Goal: Information Seeking & Learning: Check status

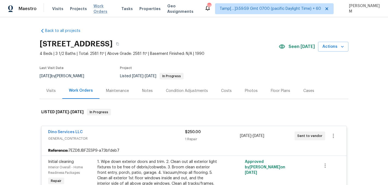
click at [100, 8] on span "Work Orders" at bounding box center [103, 8] width 21 height 11
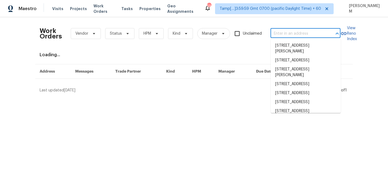
click at [299, 37] on input "text" at bounding box center [297, 33] width 55 height 8
paste input "35 Sandia Heights Dr NE Albuquerque, NM 87122"
type input "35 Sandia Heights Dr NE Albuquerque, NM 87122"
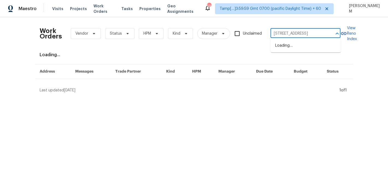
scroll to position [0, 35]
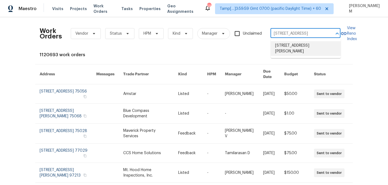
click at [298, 49] on li "[STREET_ADDRESS][PERSON_NAME]" at bounding box center [306, 48] width 70 height 15
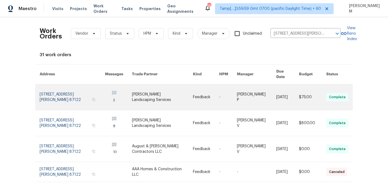
click at [235, 92] on td "[PERSON_NAME] P" at bounding box center [251, 97] width 39 height 26
click at [225, 94] on link at bounding box center [228, 97] width 18 height 26
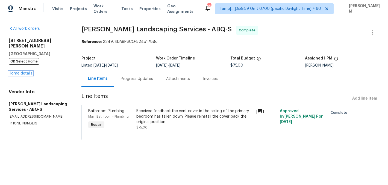
click at [28, 72] on link "Home details" at bounding box center [21, 74] width 24 height 4
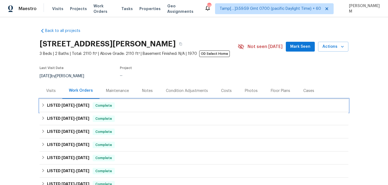
click at [152, 109] on div "LISTED [DATE] - [DATE] Complete" at bounding box center [193, 105] width 305 height 7
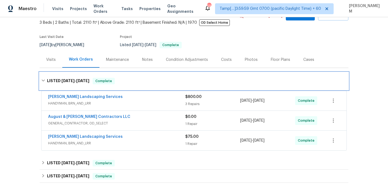
scroll to position [40, 0]
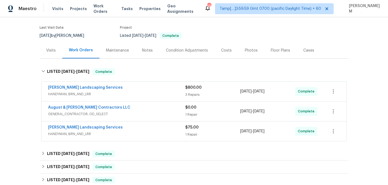
click at [153, 90] on div "[PERSON_NAME] Landscaping Services" at bounding box center [116, 88] width 137 height 7
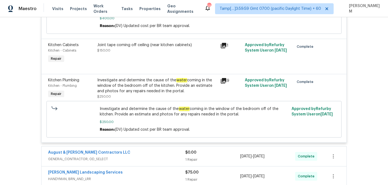
scroll to position [187, 0]
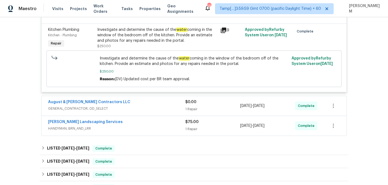
click at [160, 109] on span "GENERAL_CONTRACTOR, OD_SELECT" at bounding box center [116, 108] width 137 height 5
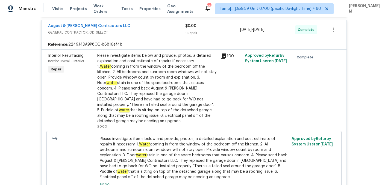
scroll to position [312, 0]
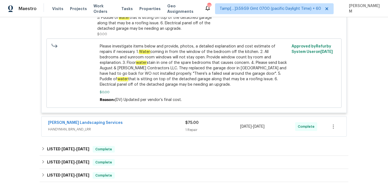
click at [150, 120] on div "[PERSON_NAME] Landscaping Services" at bounding box center [116, 123] width 137 height 7
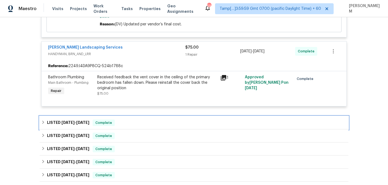
click at [135, 120] on div "LISTED [DATE] - [DATE] Complete" at bounding box center [193, 123] width 305 height 7
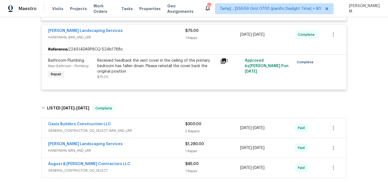
click at [157, 128] on span "GENERAL_CONTRACTOR, OD_SELECT, BRN_AND_LRR" at bounding box center [116, 130] width 137 height 5
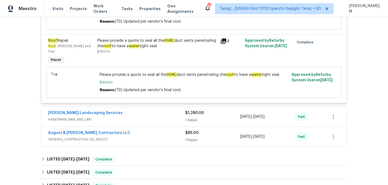
scroll to position [683, 0]
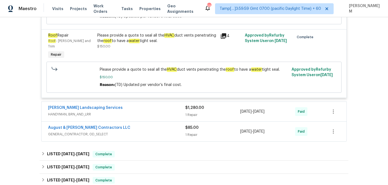
click at [150, 112] on span "HANDYMAN, BRN_AND_LRR" at bounding box center [116, 114] width 137 height 5
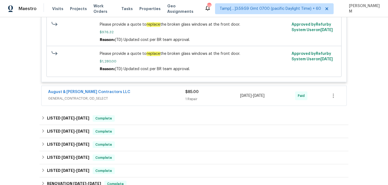
scroll to position [856, 0]
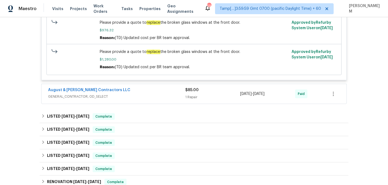
click at [156, 94] on span "GENERAL_CONTRACTOR, OD_SELECT" at bounding box center [116, 96] width 137 height 5
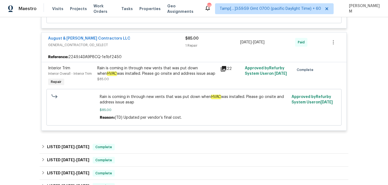
scroll to position [909, 0]
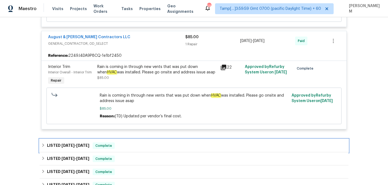
click at [159, 143] on div "LISTED 6/23/25 - 6/27/25 Complete" at bounding box center [193, 146] width 305 height 7
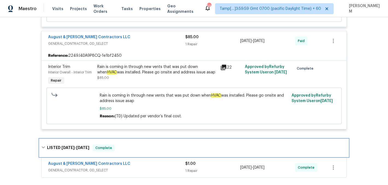
scroll to position [922, 0]
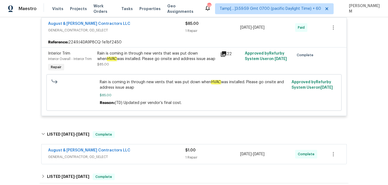
click at [160, 148] on div "August & Suttles Contractors LLC" at bounding box center [116, 151] width 137 height 7
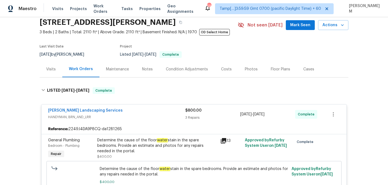
scroll to position [12, 0]
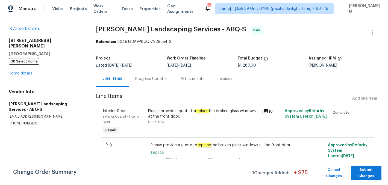
click at [149, 82] on div "Progress Updates" at bounding box center [151, 79] width 45 height 16
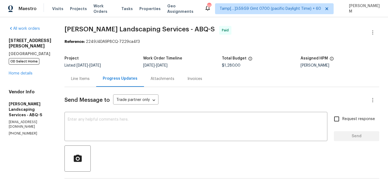
click at [90, 77] on div "Line Items" at bounding box center [80, 78] width 19 height 5
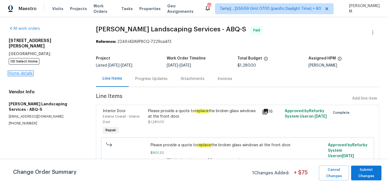
click at [23, 72] on link "Home details" at bounding box center [21, 74] width 24 height 4
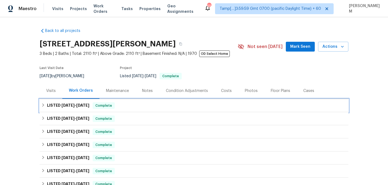
click at [135, 107] on div "LISTED [DATE] - [DATE] Complete" at bounding box center [193, 105] width 305 height 7
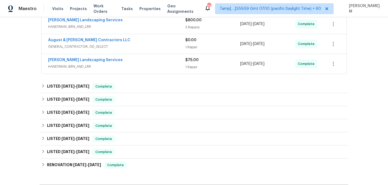
scroll to position [119, 0]
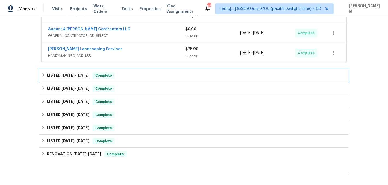
click at [130, 75] on div "LISTED [DATE] - [DATE] Complete" at bounding box center [193, 75] width 305 height 7
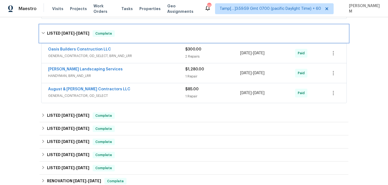
scroll to position [188, 0]
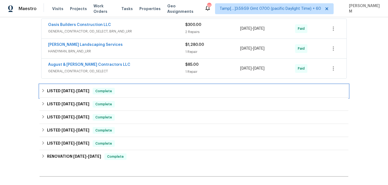
click at [133, 93] on div "LISTED 6/23/25 - 6/27/25 Complete" at bounding box center [193, 91] width 305 height 7
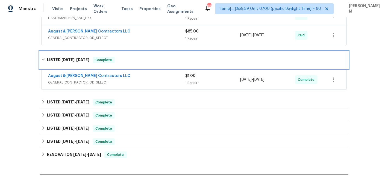
scroll to position [223, 0]
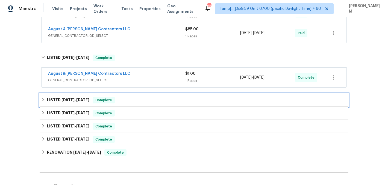
click at [141, 102] on div "LISTED 5/7/25 - 5/8/25 Complete" at bounding box center [193, 100] width 305 height 7
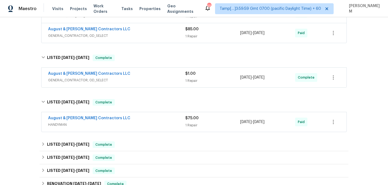
click at [144, 76] on div "August & [PERSON_NAME] Contractors LLC" at bounding box center [116, 74] width 137 height 7
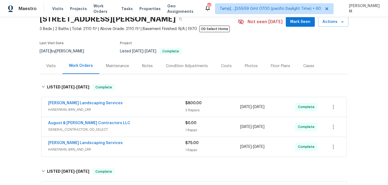
scroll to position [13, 0]
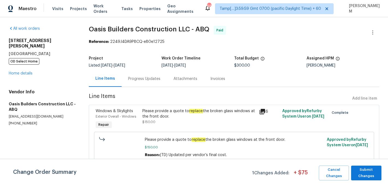
click at [143, 82] on div "Progress Updates" at bounding box center [143, 79] width 45 height 16
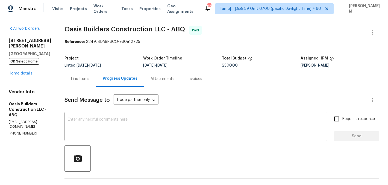
click at [77, 84] on div "Line Items" at bounding box center [80, 79] width 32 height 16
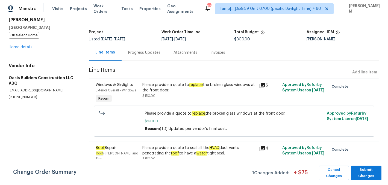
scroll to position [3, 0]
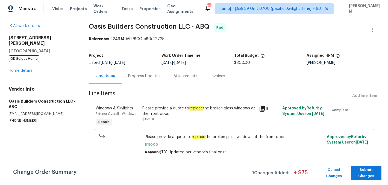
click at [193, 75] on div "Attachments" at bounding box center [185, 75] width 24 height 5
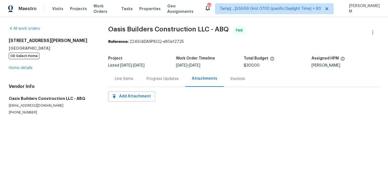
click at [231, 79] on div "Invoices" at bounding box center [237, 78] width 15 height 5
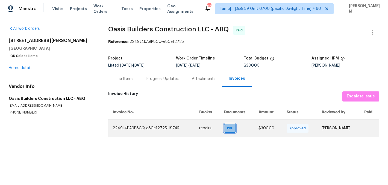
click at [227, 129] on span "PDF" at bounding box center [231, 128] width 8 height 5
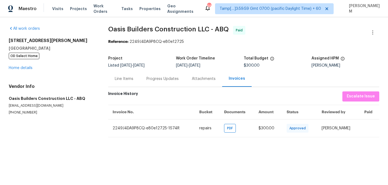
click at [121, 79] on div "Line Items" at bounding box center [124, 78] width 19 height 5
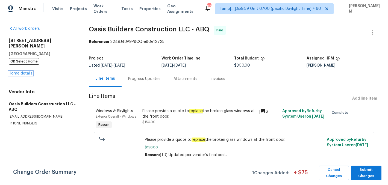
click at [21, 72] on link "Home details" at bounding box center [21, 74] width 24 height 4
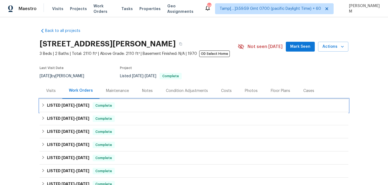
click at [107, 107] on span "Complete" at bounding box center [103, 105] width 21 height 5
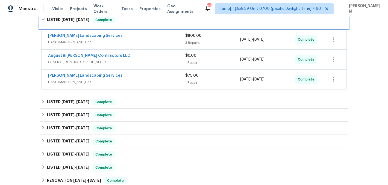
scroll to position [110, 0]
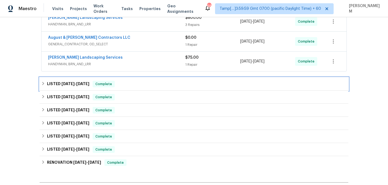
click at [109, 88] on div "LISTED [DATE] - [DATE] Complete" at bounding box center [194, 84] width 308 height 13
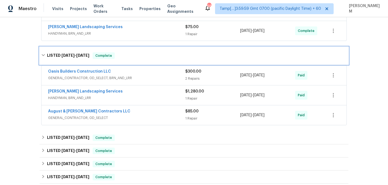
scroll to position [149, 0]
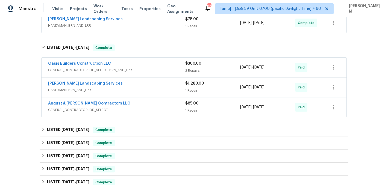
click at [132, 103] on div "August & [PERSON_NAME] Contractors LLC" at bounding box center [116, 104] width 137 height 7
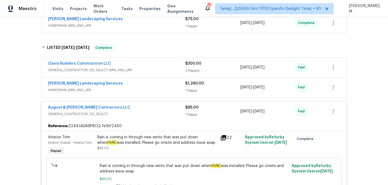
click at [142, 88] on span "HANDYMAN, BRN_AND_LRR" at bounding box center [116, 89] width 137 height 5
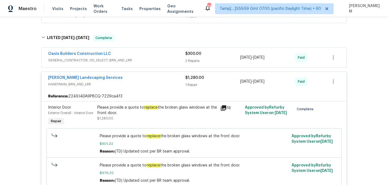
scroll to position [150, 0]
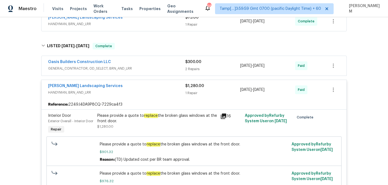
click at [154, 64] on div "Oasis Builders Construction LLC" at bounding box center [116, 62] width 137 height 7
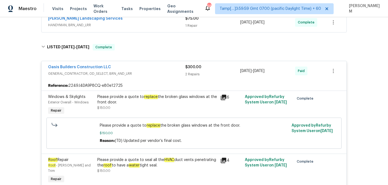
scroll to position [127, 0]
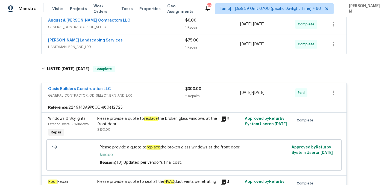
click at [159, 90] on div "Oasis Builders Construction LLC" at bounding box center [116, 89] width 137 height 7
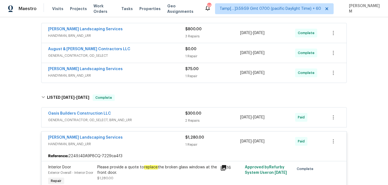
scroll to position [97, 0]
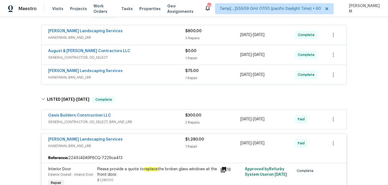
click at [156, 72] on div "[PERSON_NAME] Landscaping Services" at bounding box center [116, 71] width 137 height 7
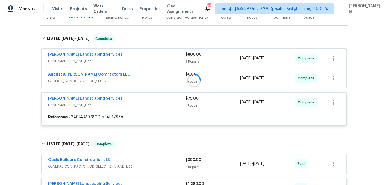
scroll to position [73, 0]
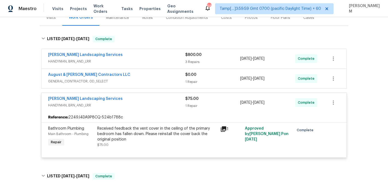
click at [154, 81] on span "GENERAL_CONTRACTOR, OD_SELECT" at bounding box center [116, 81] width 137 height 5
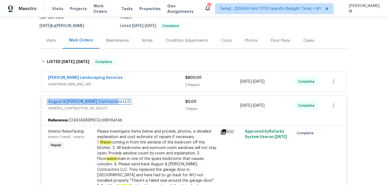
scroll to position [34, 0]
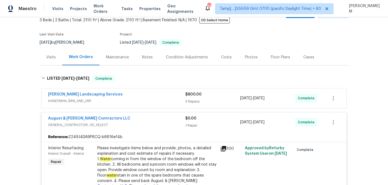
click at [125, 96] on div "Rodriguez Landscaping Services" at bounding box center [116, 95] width 137 height 7
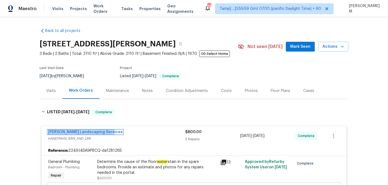
scroll to position [1, 0]
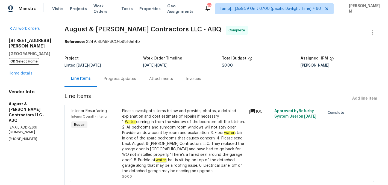
click at [125, 80] on div "Progress Updates" at bounding box center [120, 78] width 32 height 5
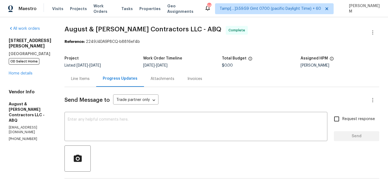
click at [191, 80] on div "Invoices" at bounding box center [194, 78] width 15 height 5
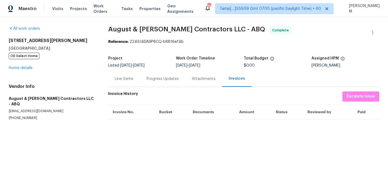
click at [128, 82] on div "Line Items" at bounding box center [124, 79] width 32 height 16
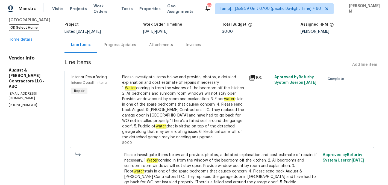
scroll to position [5, 0]
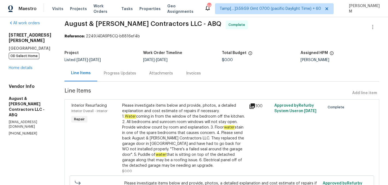
click at [117, 75] on div "Progress Updates" at bounding box center [120, 73] width 32 height 5
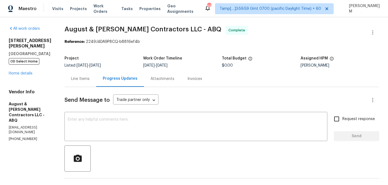
click at [78, 76] on div "Line Items" at bounding box center [80, 78] width 19 height 5
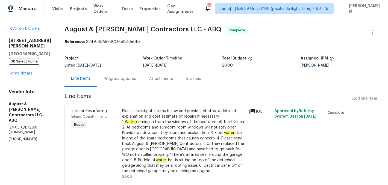
click at [209, 122] on div "Please investigate items below and provide, photos, a detailed explanation and …" at bounding box center [183, 141] width 123 height 66
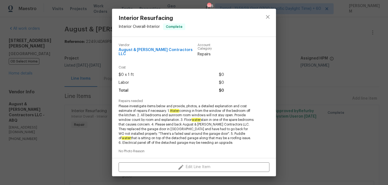
scroll to position [85, 0]
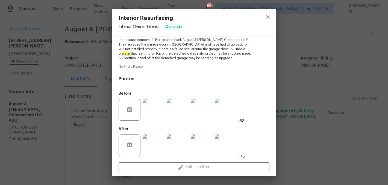
click at [159, 104] on img at bounding box center [154, 110] width 22 height 22
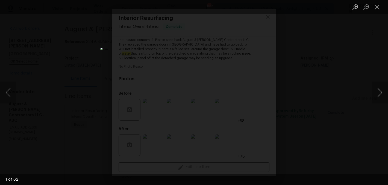
click at [378, 99] on button "Next image" at bounding box center [379, 93] width 16 height 22
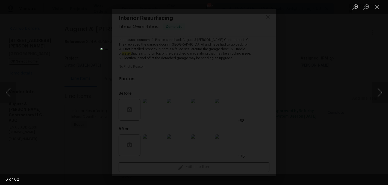
click at [378, 99] on button "Next image" at bounding box center [379, 93] width 16 height 22
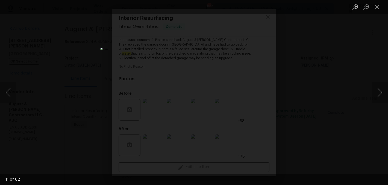
click at [378, 99] on button "Next image" at bounding box center [379, 93] width 16 height 22
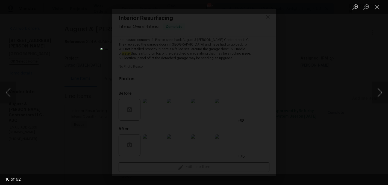
click at [378, 99] on button "Next image" at bounding box center [379, 93] width 16 height 22
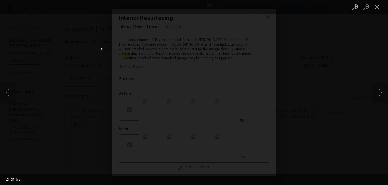
click at [378, 99] on button "Next image" at bounding box center [379, 93] width 16 height 22
click at [377, 99] on button "Next image" at bounding box center [379, 93] width 16 height 22
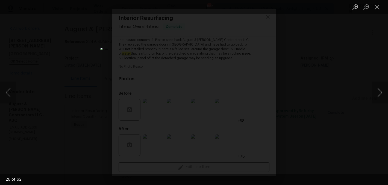
click at [377, 99] on button "Next image" at bounding box center [379, 93] width 16 height 22
click at [9, 88] on button "Previous image" at bounding box center [8, 93] width 16 height 22
click at [380, 92] on button "Next image" at bounding box center [379, 93] width 16 height 22
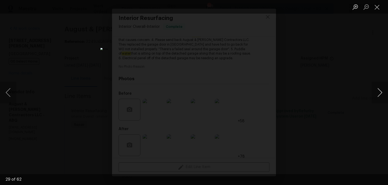
click at [380, 92] on button "Next image" at bounding box center [379, 93] width 16 height 22
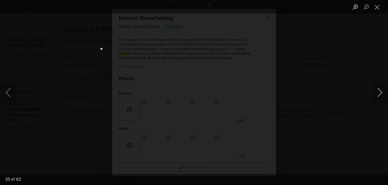
click at [380, 92] on button "Next image" at bounding box center [379, 93] width 16 height 22
click at [379, 94] on button "Next image" at bounding box center [379, 93] width 16 height 22
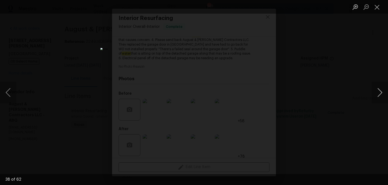
click at [379, 94] on button "Next image" at bounding box center [379, 93] width 16 height 22
click at [373, 6] on button "Close lightbox" at bounding box center [376, 7] width 11 height 10
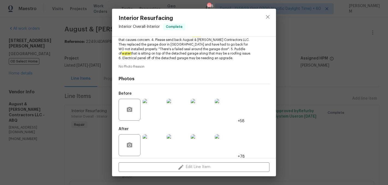
click at [153, 138] on img at bounding box center [154, 145] width 22 height 22
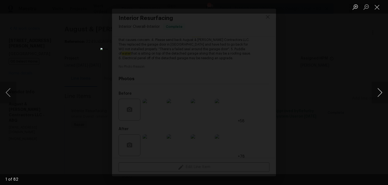
click at [375, 93] on button "Next image" at bounding box center [379, 93] width 16 height 22
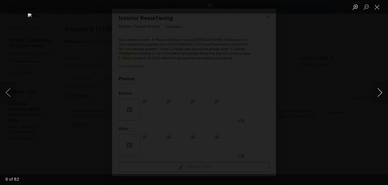
click at [375, 93] on button "Next image" at bounding box center [379, 93] width 16 height 22
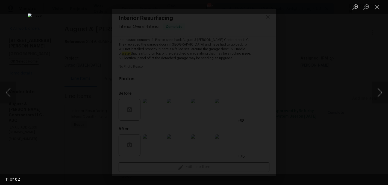
click at [375, 93] on button "Next image" at bounding box center [379, 93] width 16 height 22
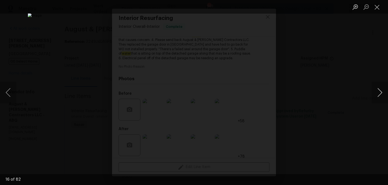
click at [375, 93] on button "Next image" at bounding box center [379, 93] width 16 height 22
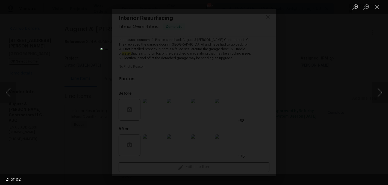
click at [375, 93] on button "Next image" at bounding box center [379, 93] width 16 height 22
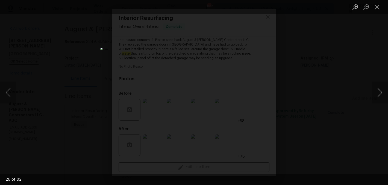
click at [375, 93] on button "Next image" at bounding box center [379, 93] width 16 height 22
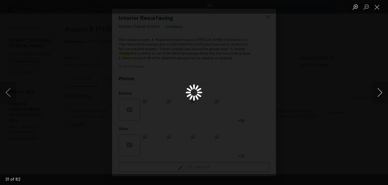
click at [375, 93] on button "Next image" at bounding box center [379, 93] width 16 height 22
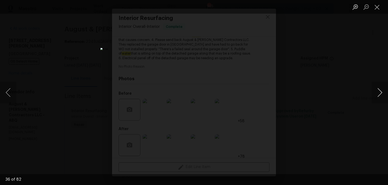
click at [375, 93] on button "Next image" at bounding box center [379, 93] width 16 height 22
click at [6, 90] on button "Previous image" at bounding box center [8, 93] width 16 height 22
click at [375, 8] on button "Close lightbox" at bounding box center [376, 7] width 11 height 10
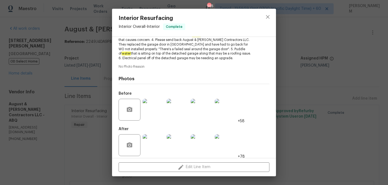
click at [84, 90] on div "Interior Resurfacing Interior Overall - Interior Complete Vendor August & Suttl…" at bounding box center [194, 92] width 388 height 185
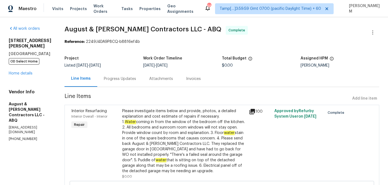
click at [118, 79] on div "Progress Updates" at bounding box center [120, 78] width 32 height 5
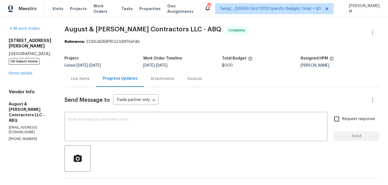
drag, startPoint x: 56, startPoint y: 37, endPoint x: 8, endPoint y: 43, distance: 48.1
copy div "35 Sandia Heights Dr NE Albuquerque, NM 87122"
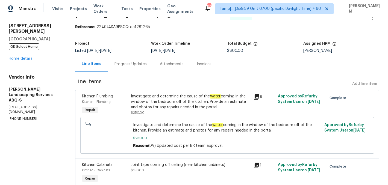
scroll to position [13, 0]
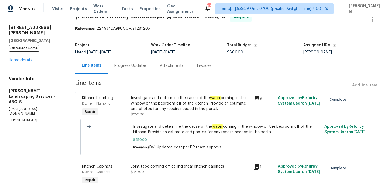
click at [130, 65] on div "Progress Updates" at bounding box center [130, 65] width 32 height 5
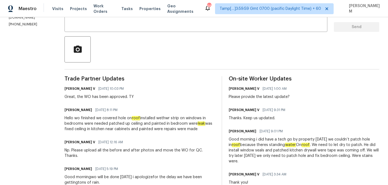
scroll to position [110, 0]
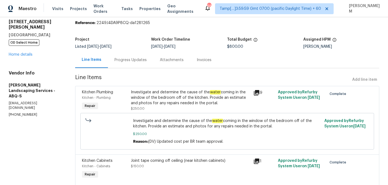
scroll to position [20, 0]
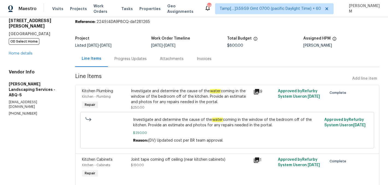
click at [133, 62] on div "Progress Updates" at bounding box center [130, 59] width 45 height 16
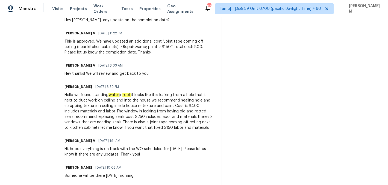
scroll to position [395, 0]
drag, startPoint x: 120, startPoint y: 95, endPoint x: 144, endPoint y: 96, distance: 24.6
click at [144, 96] on div "Hello we found standing water in roof it looks like it is leaking from a hole t…" at bounding box center [139, 111] width 150 height 38
drag, startPoint x: 78, startPoint y: 101, endPoint x: 126, endPoint y: 100, distance: 47.8
click at [126, 100] on div "Hello we found standing water in roof it looks like it is leaking from a hole t…" at bounding box center [139, 111] width 150 height 38
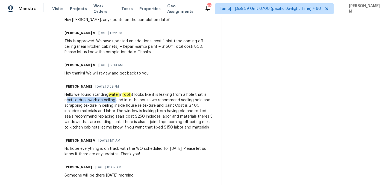
copy div "next to duct work on ceiling"
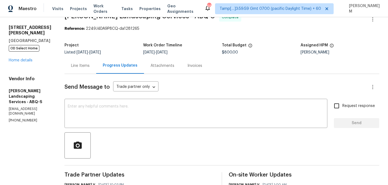
scroll to position [9, 0]
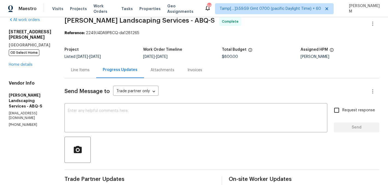
click at [90, 73] on div "Line Items" at bounding box center [80, 70] width 32 height 16
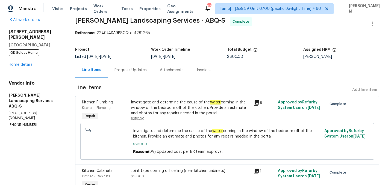
scroll to position [28, 0]
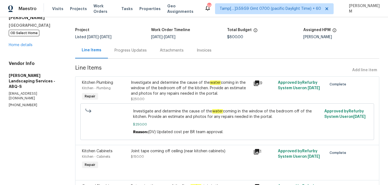
click at [185, 95] on div "Investigate and determine the cause of the water coming in the window of the be…" at bounding box center [190, 88] width 119 height 16
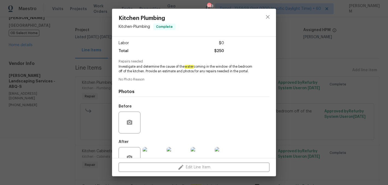
scroll to position [52, 0]
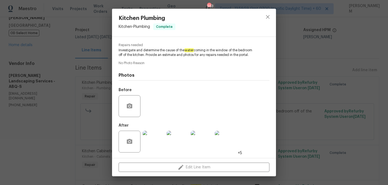
click at [157, 139] on img at bounding box center [154, 142] width 22 height 22
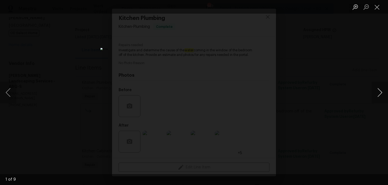
click at [377, 90] on button "Next image" at bounding box center [379, 93] width 16 height 22
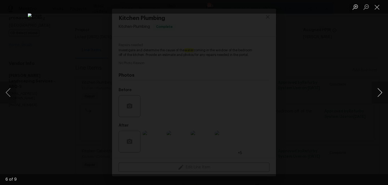
click at [377, 90] on button "Next image" at bounding box center [379, 93] width 16 height 22
click at [377, 8] on button "Close lightbox" at bounding box center [376, 7] width 11 height 10
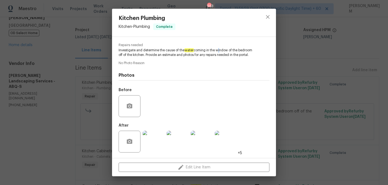
click at [219, 51] on span "Investigate and determine the cause of the water coming in the window of the be…" at bounding box center [186, 52] width 136 height 9
drag, startPoint x: 232, startPoint y: 50, endPoint x: 144, endPoint y: 55, distance: 87.8
click at [144, 55] on span "Investigate and determine the cause of the water coming in the window of the be…" at bounding box center [186, 52] width 136 height 9
copy span "f the bedroom off of the kitchen"
click at [91, 78] on div "Kitchen Plumbing Kitchen - Plumbing Complete Vendor Rodriguez Landscaping Servi…" at bounding box center [194, 92] width 388 height 185
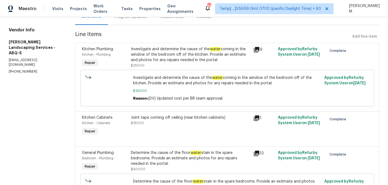
scroll to position [108, 0]
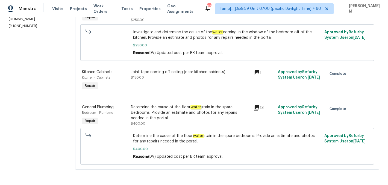
click at [203, 115] on div "Determine the cause of the floor water stain in the spare bedrooms. Provide an …" at bounding box center [190, 113] width 119 height 16
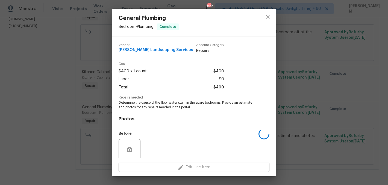
scroll to position [43, 0]
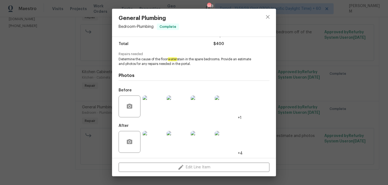
click at [156, 101] on img at bounding box center [154, 107] width 22 height 22
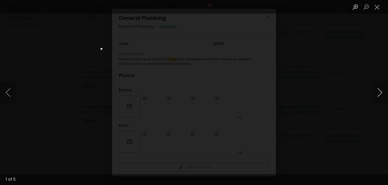
click at [382, 96] on button "Next image" at bounding box center [379, 93] width 16 height 22
click at [377, 5] on button "Close lightbox" at bounding box center [376, 7] width 11 height 10
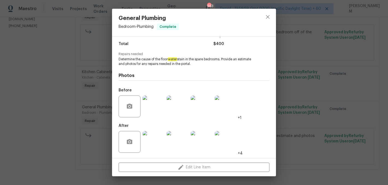
click at [77, 59] on div "General Plumbing Bedroom - Plumbing Complete Vendor Rodriguez Landscaping Servi…" at bounding box center [194, 92] width 388 height 185
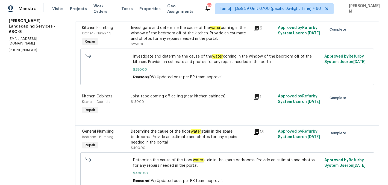
scroll to position [108, 0]
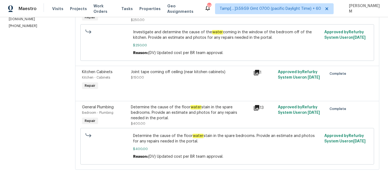
click at [193, 118] on div "Determine the cause of the floor water stain in the spare bedrooms. Provide an …" at bounding box center [190, 113] width 119 height 16
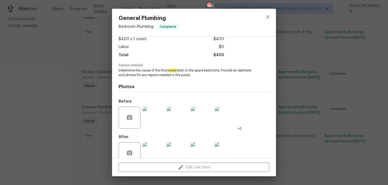
scroll to position [43, 0]
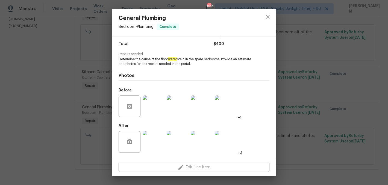
click at [157, 135] on img at bounding box center [154, 142] width 22 height 22
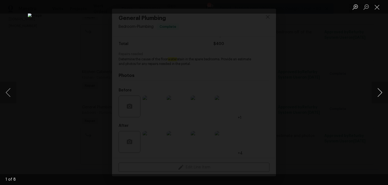
click at [379, 90] on button "Next image" at bounding box center [379, 93] width 16 height 22
click at [374, 8] on button "Close lightbox" at bounding box center [376, 7] width 11 height 10
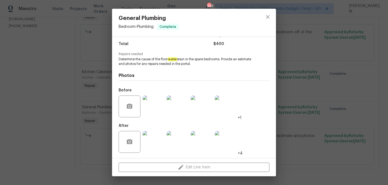
click at [70, 71] on div "General Plumbing Bedroom - Plumbing Complete Vendor Rodriguez Landscaping Servi…" at bounding box center [194, 92] width 388 height 185
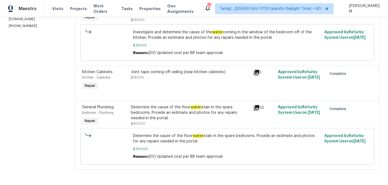
scroll to position [0, 0]
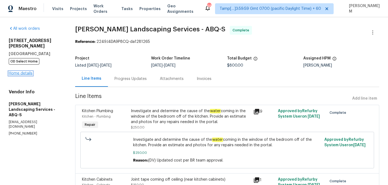
click at [20, 72] on link "Home details" at bounding box center [21, 74] width 24 height 4
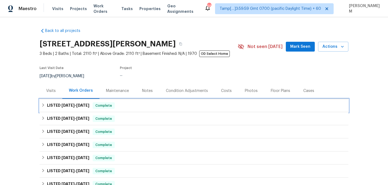
click at [129, 105] on div "LISTED 8/22/25 - 9/16/25 Complete" at bounding box center [193, 105] width 305 height 7
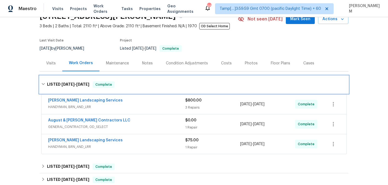
scroll to position [37, 0]
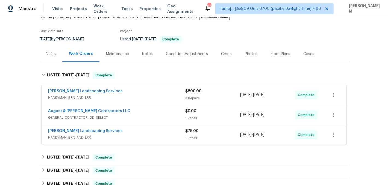
click at [132, 98] on span "HANDYMAN, BRN_AND_LRR" at bounding box center [116, 97] width 137 height 5
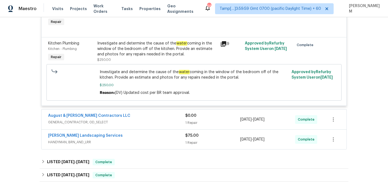
scroll to position [247, 0]
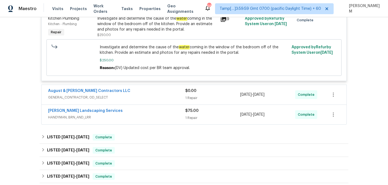
click at [147, 96] on span "GENERAL_CONTRACTOR, OD_SELECT" at bounding box center [116, 97] width 137 height 5
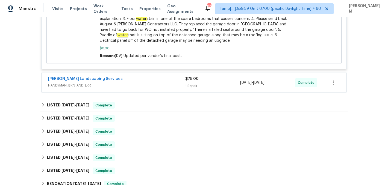
scroll to position [452, 0]
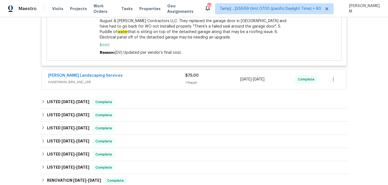
click at [146, 81] on div "Rodriguez Landscaping Services HANDYMAN, BRN_AND_LRR" at bounding box center [116, 79] width 137 height 13
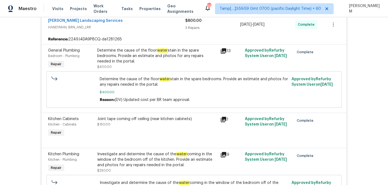
scroll to position [112, 0]
